Goal: Transaction & Acquisition: Purchase product/service

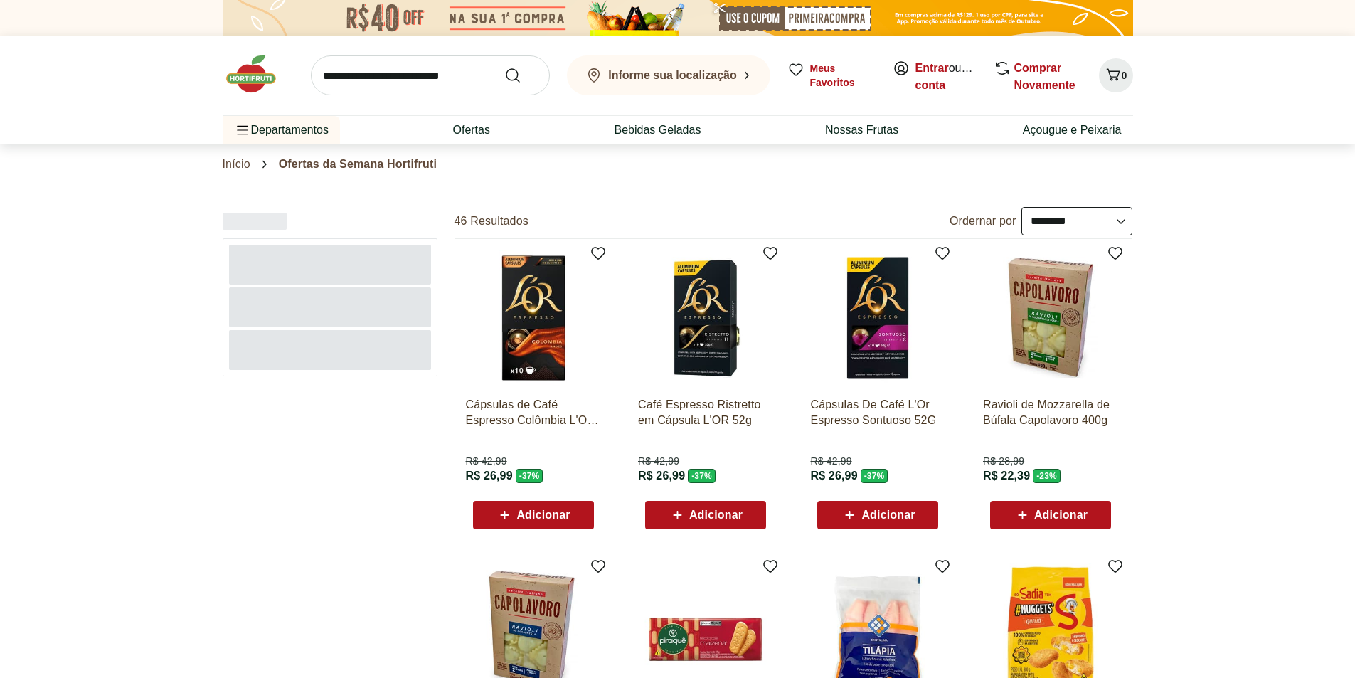
select select "**********"
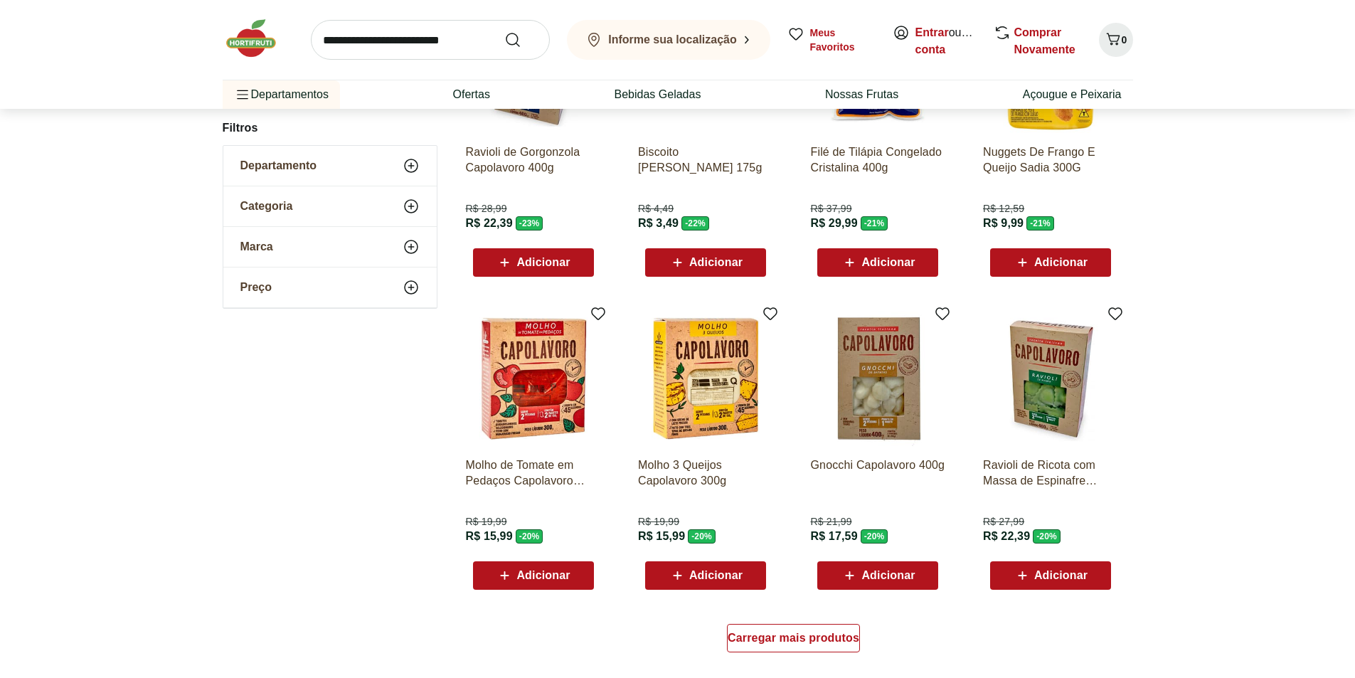
scroll to position [569, 0]
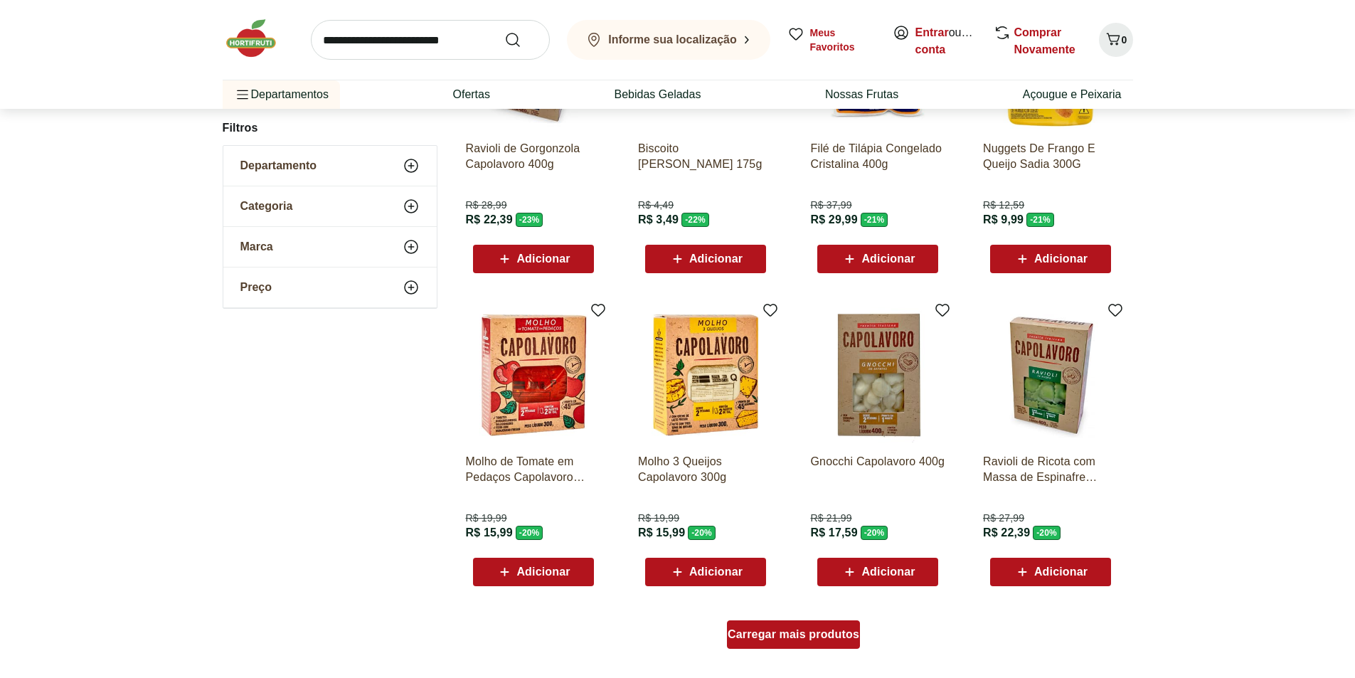
click at [823, 641] on div "Carregar mais produtos" at bounding box center [793, 634] width 133 height 28
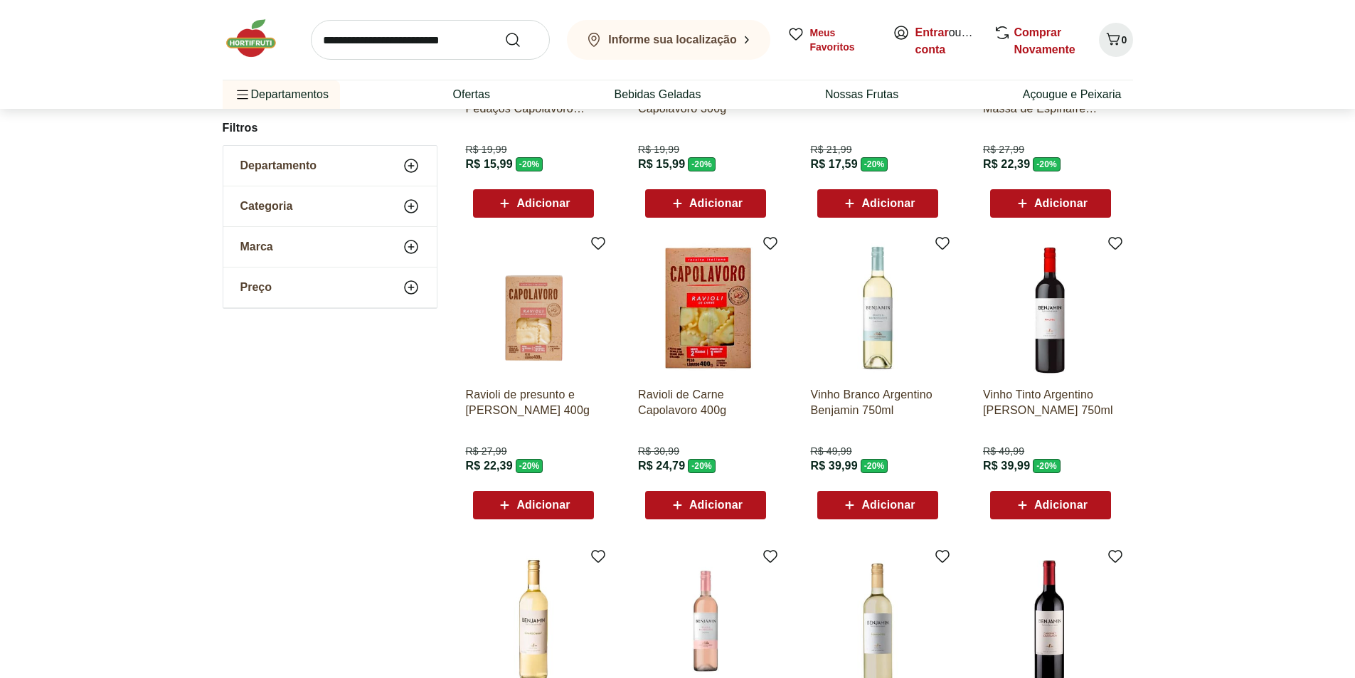
scroll to position [996, 0]
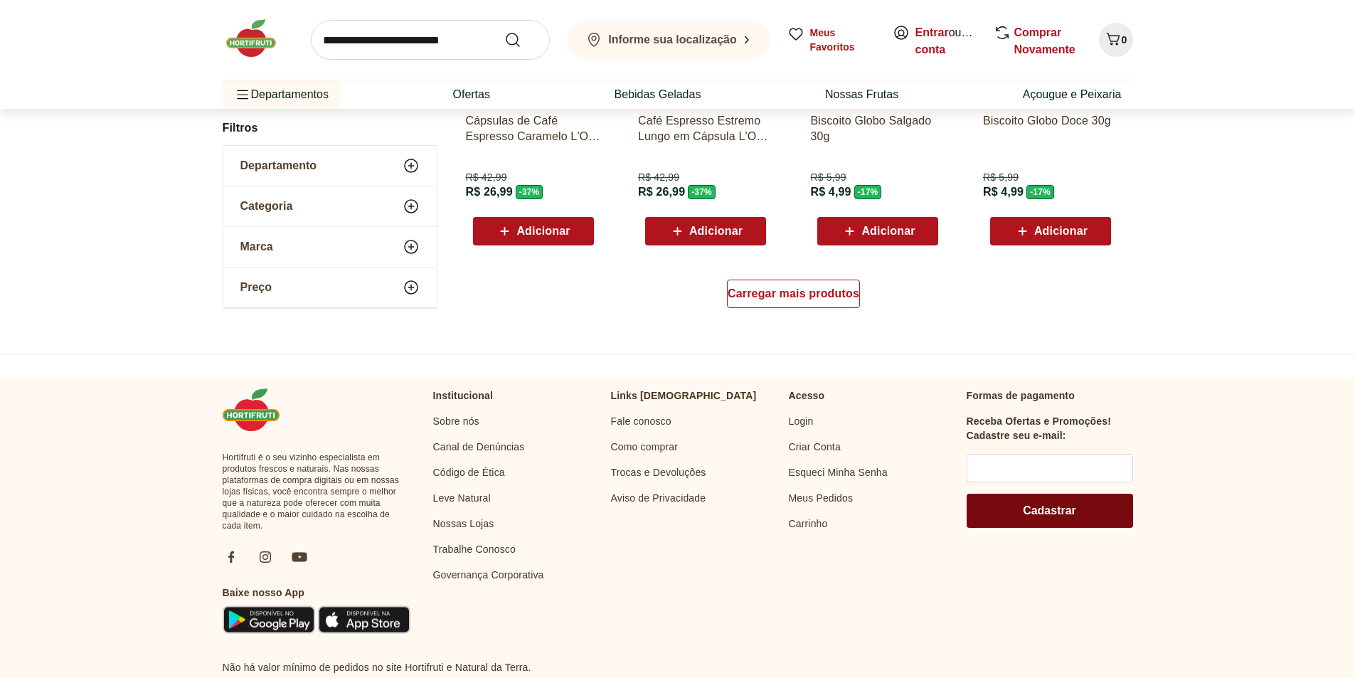
scroll to position [996, 0]
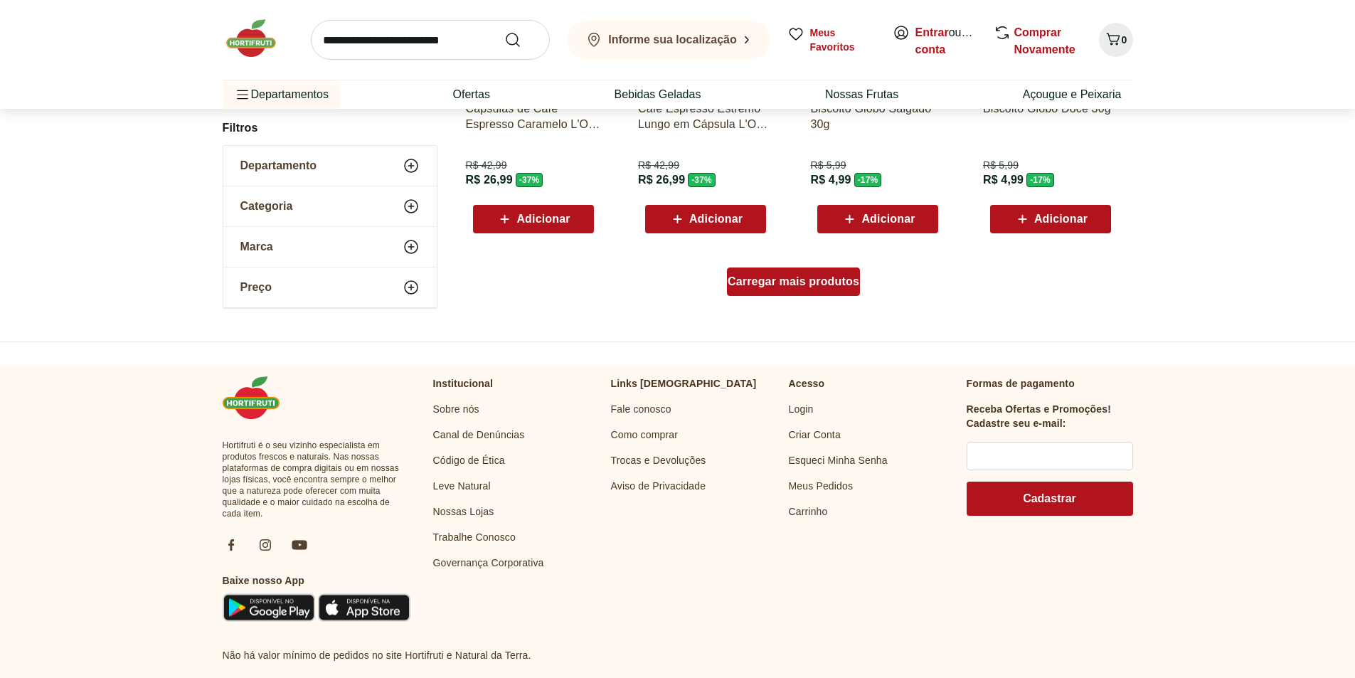
click at [750, 271] on div "Carregar mais produtos" at bounding box center [793, 281] width 133 height 28
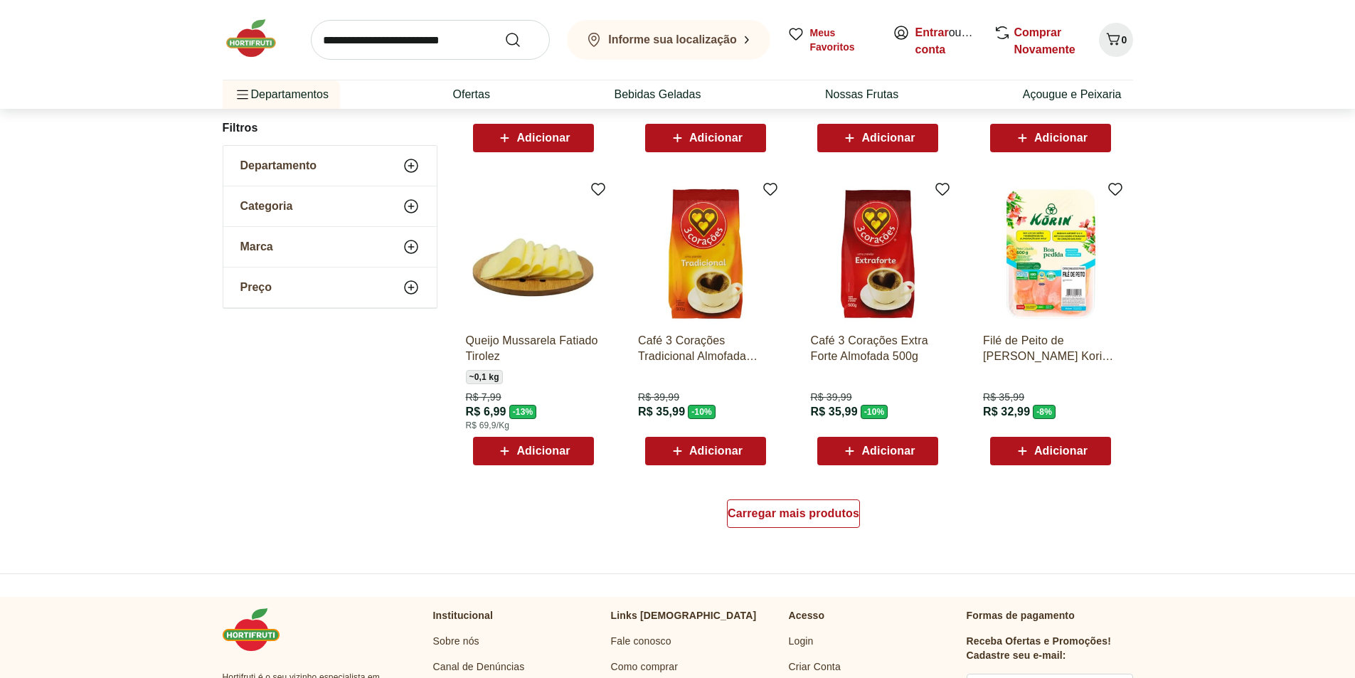
scroll to position [780, 0]
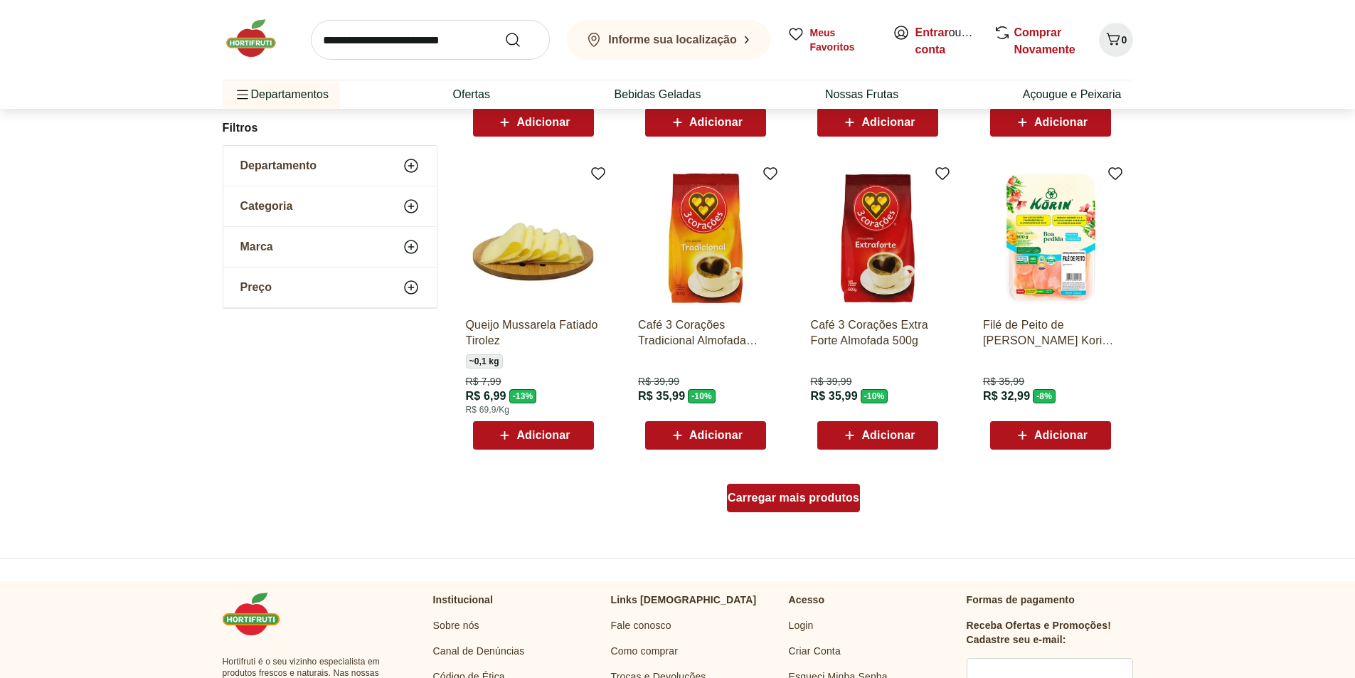
click at [815, 496] on span "Carregar mais produtos" at bounding box center [794, 497] width 132 height 11
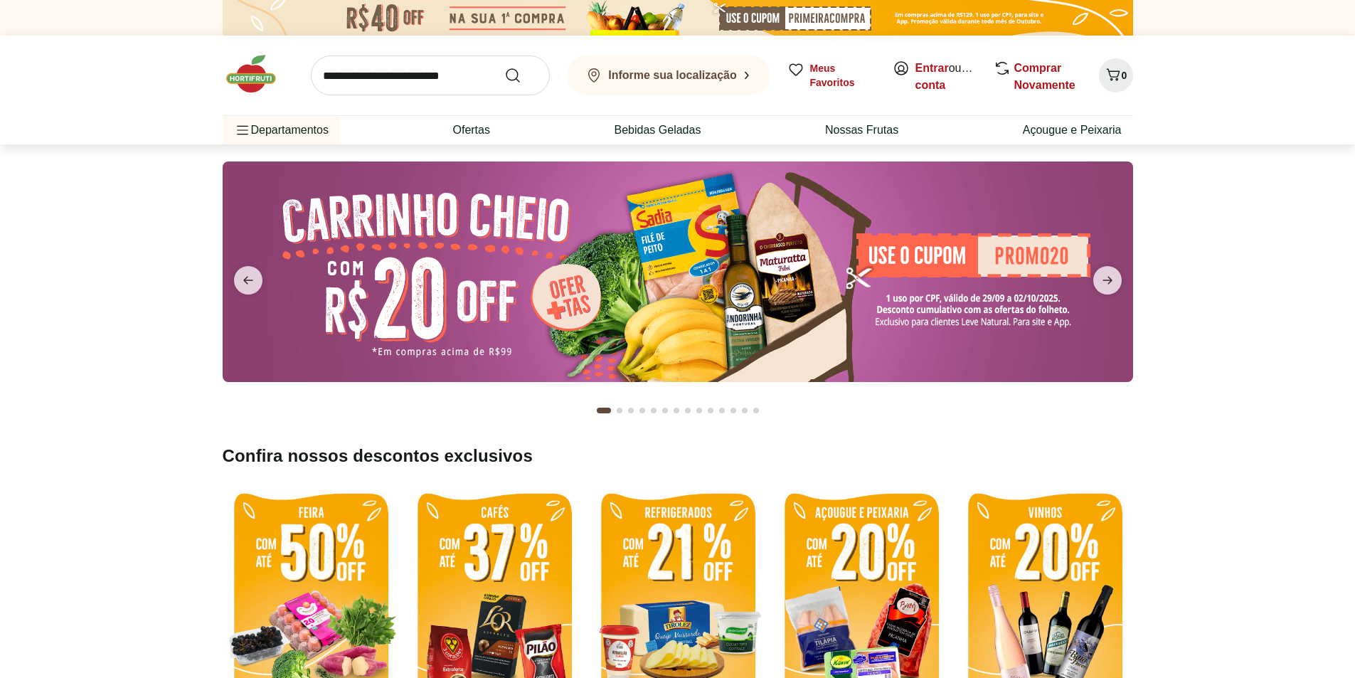
scroll to position [285, 0]
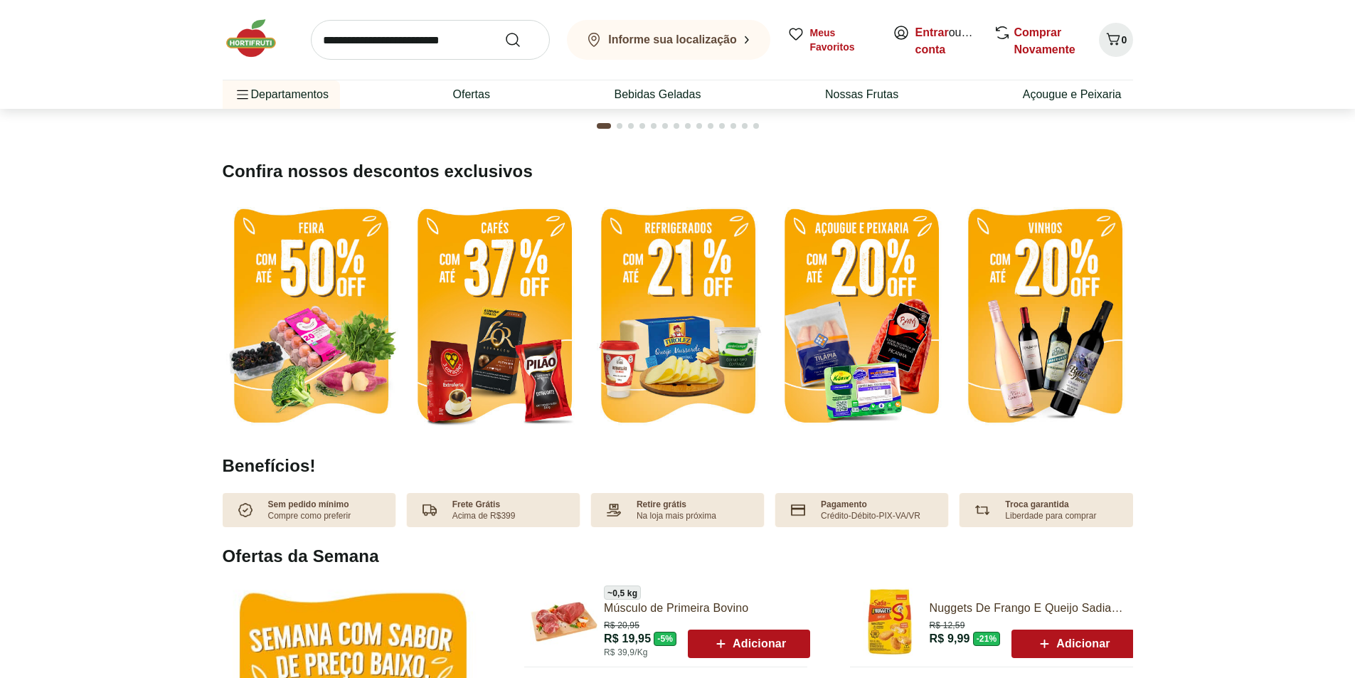
click at [895, 338] on img at bounding box center [861, 317] width 176 height 235
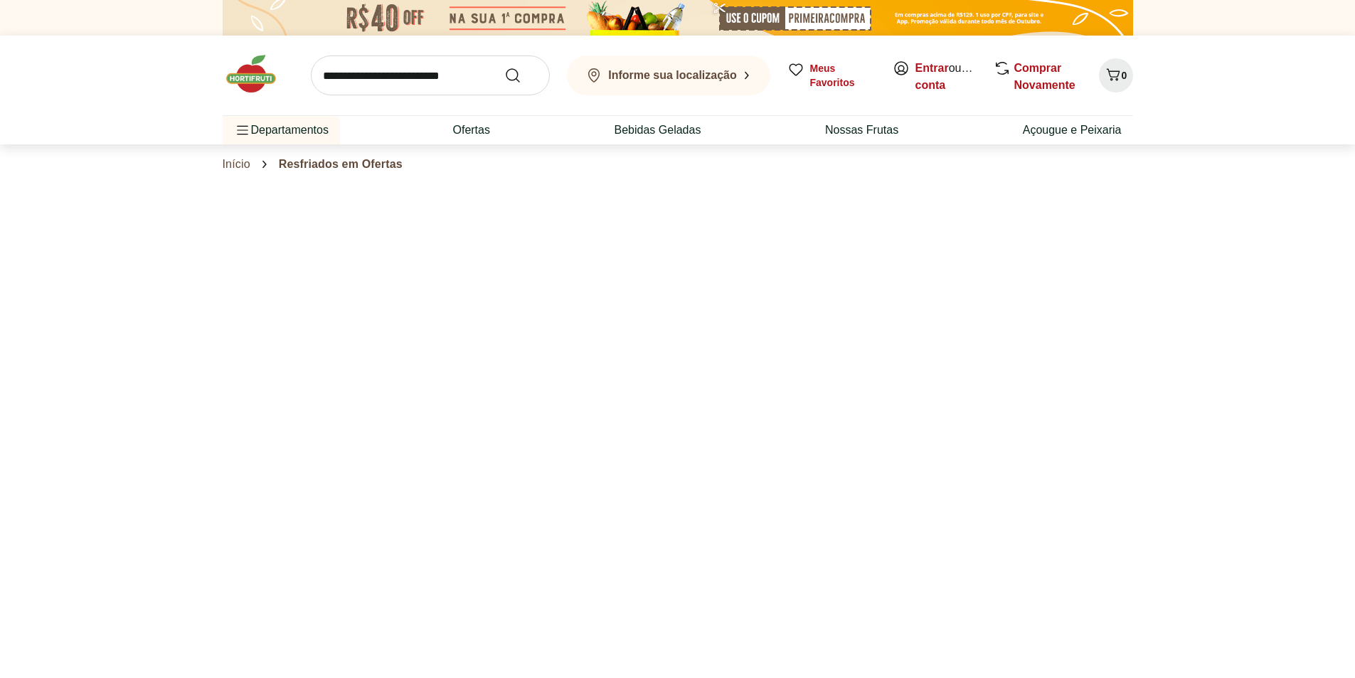
select select "**********"
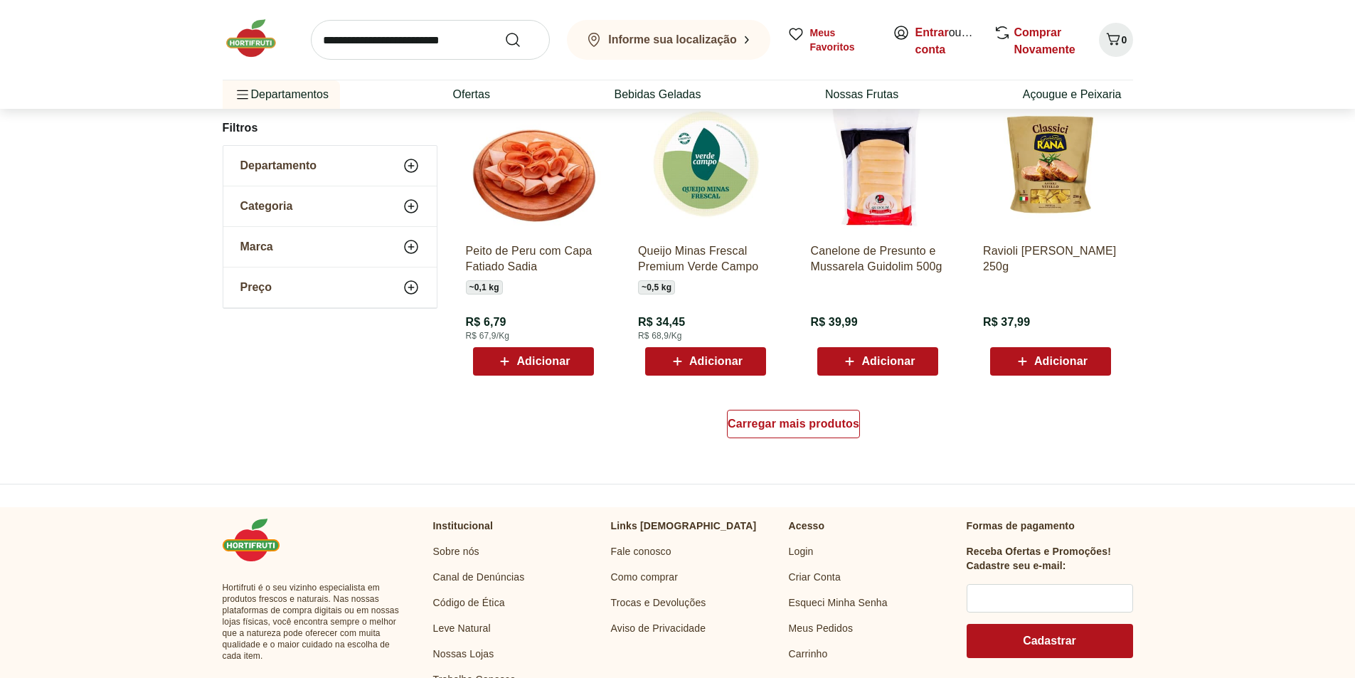
scroll to position [854, 0]
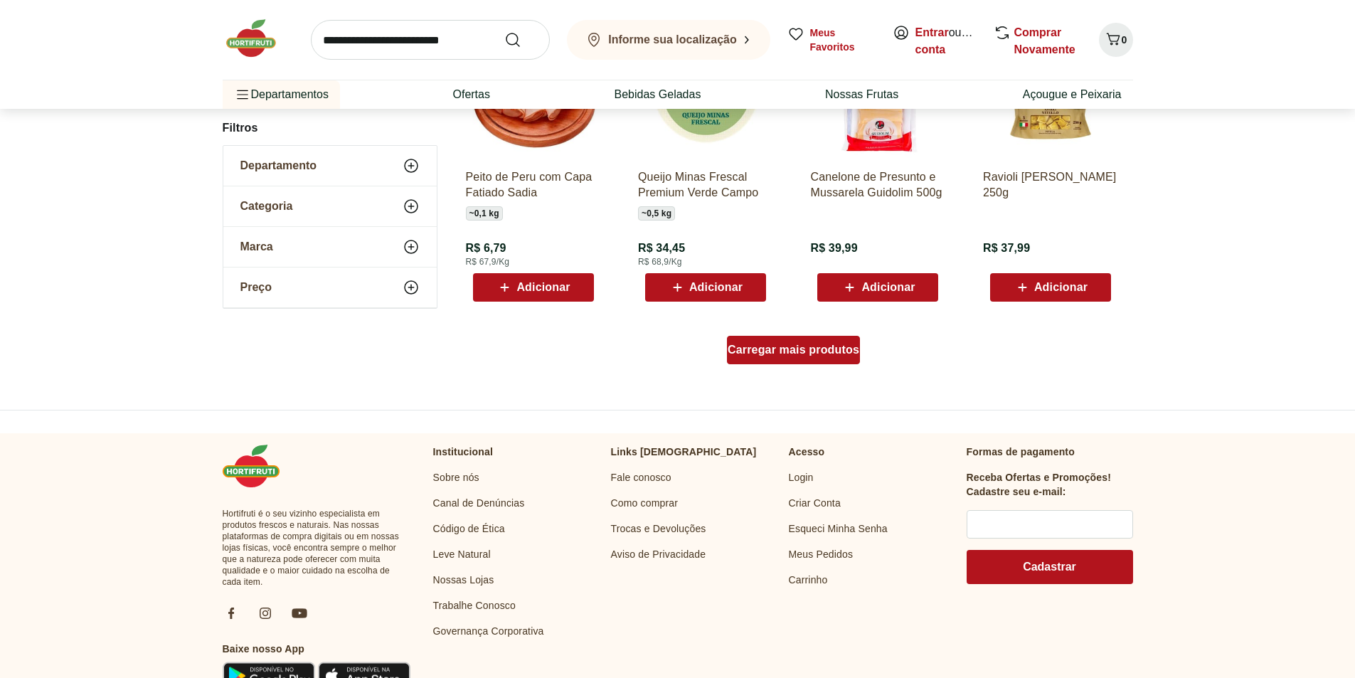
click at [854, 353] on span "Carregar mais produtos" at bounding box center [794, 349] width 132 height 11
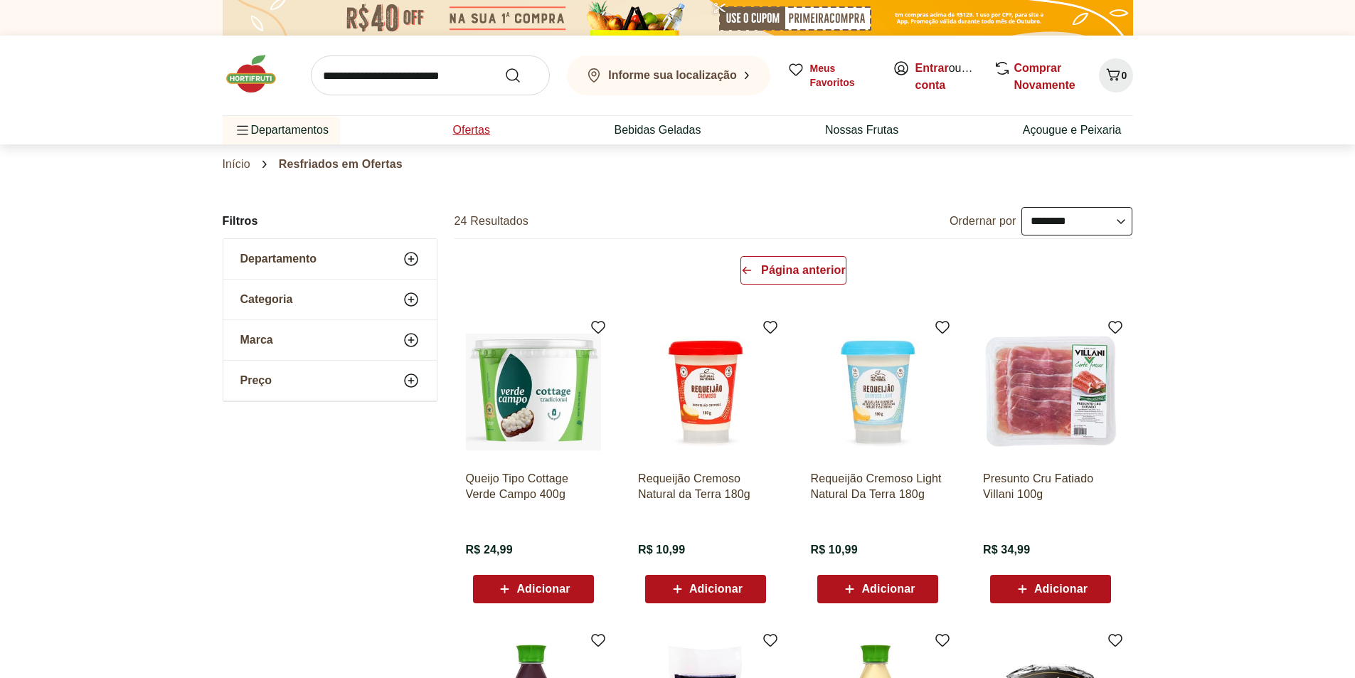
click at [483, 132] on link "Ofertas" at bounding box center [470, 130] width 37 height 17
